Goal: Obtain resource: Download file/media

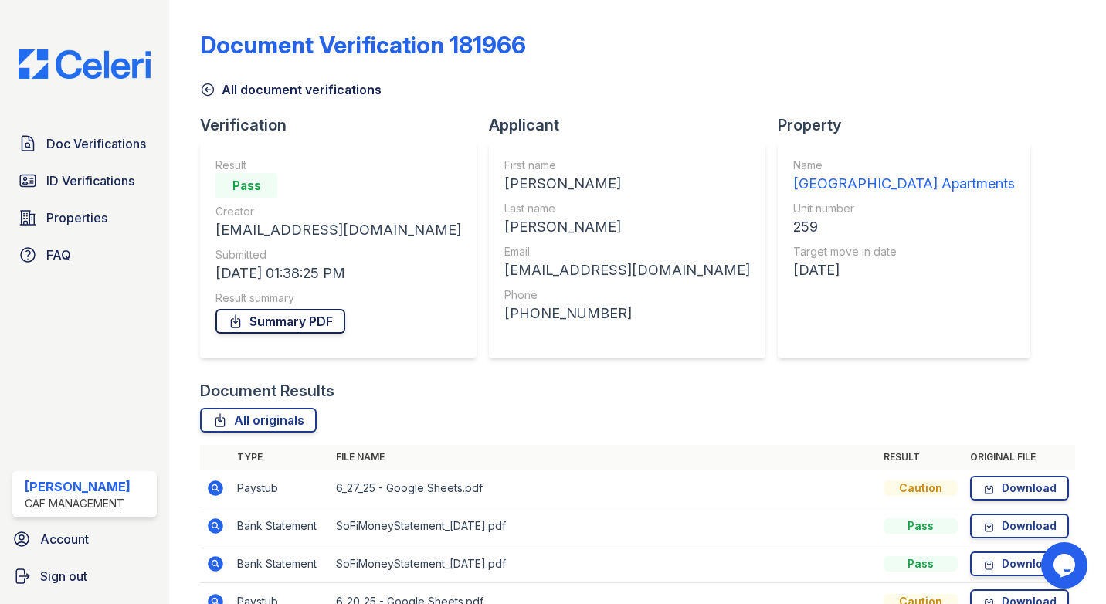
drag, startPoint x: 273, startPoint y: 316, endPoint x: 282, endPoint y: 320, distance: 10.4
click at [273, 316] on link "Summary PDF" at bounding box center [280, 321] width 130 height 25
drag, startPoint x: 402, startPoint y: 490, endPoint x: 498, endPoint y: 493, distance: 95.8
click at [402, 490] on td "6_27_25 - Google Sheets.pdf" at bounding box center [603, 488] width 547 height 38
click at [235, 491] on td "Paystub" at bounding box center [280, 488] width 99 height 38
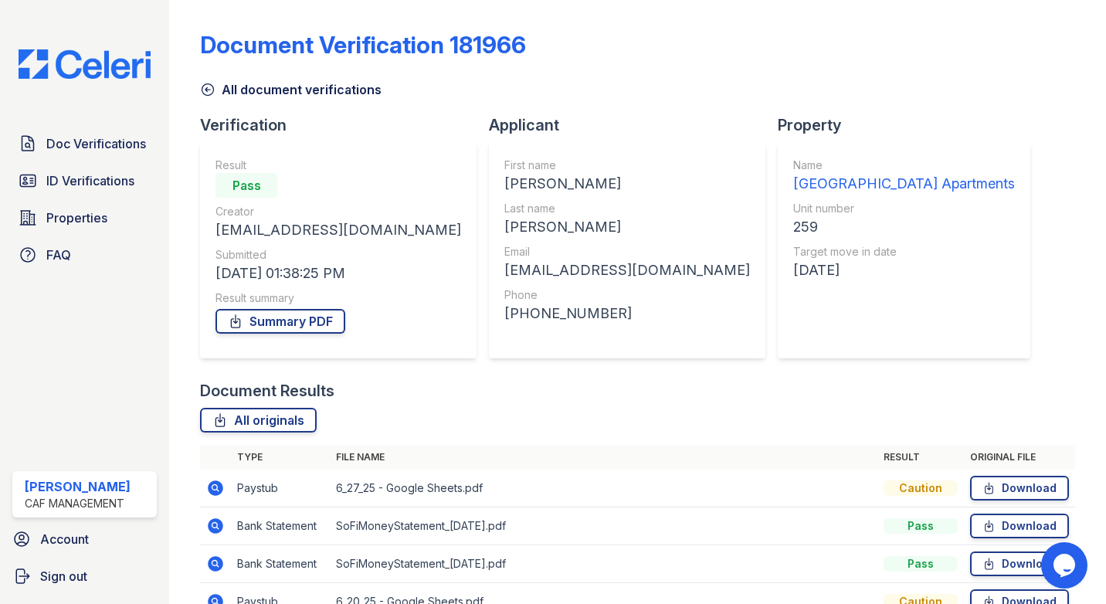
click at [556, 68] on div "Document Verification 181966" at bounding box center [637, 51] width 875 height 40
